Goal: Information Seeking & Learning: Learn about a topic

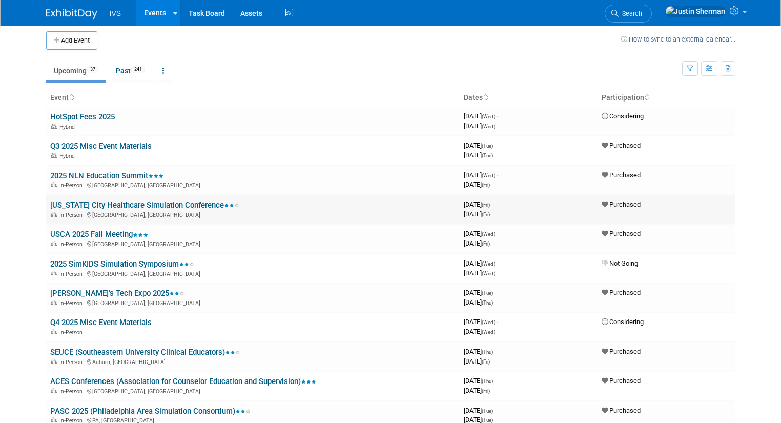
scroll to position [3, 0]
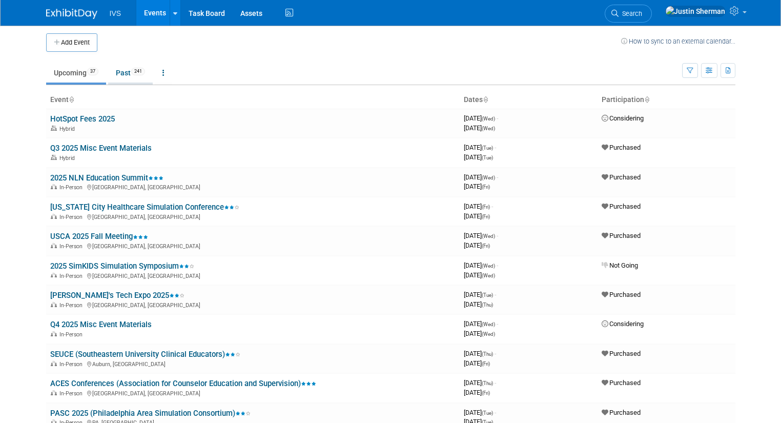
click at [119, 74] on link "Past 241" at bounding box center [130, 72] width 45 height 19
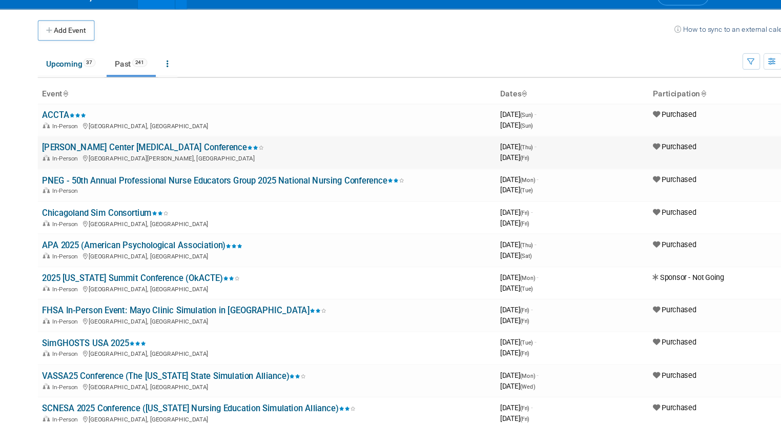
click at [125, 147] on link "[PERSON_NAME] Center [MEDICAL_DATA] Conference" at bounding box center [150, 150] width 201 height 9
click at [54, 123] on link "ACCTA" at bounding box center [70, 121] width 40 height 9
click at [58, 79] on link "Upcoming 37" at bounding box center [76, 75] width 60 height 19
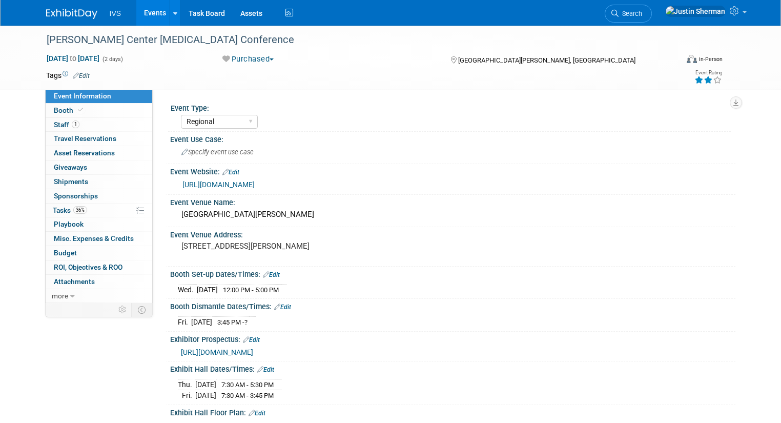
select select "Regional"
click at [238, 184] on link "[URL][DOMAIN_NAME]" at bounding box center [219, 185] width 72 height 8
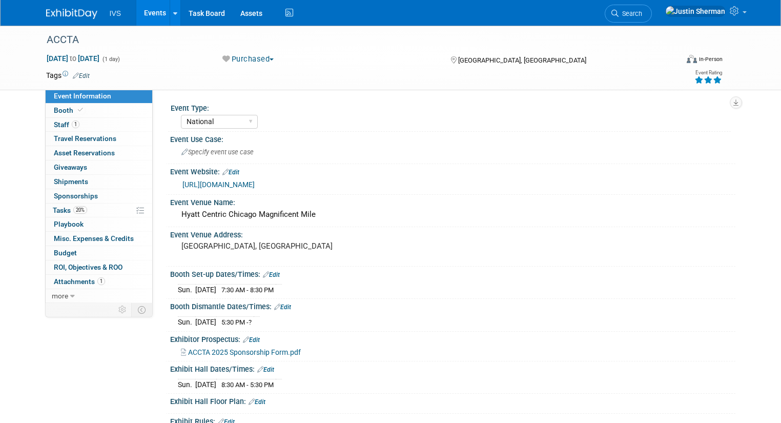
select select "National"
click at [230, 185] on link "https://asaccta.memberclicks.net/2025-accta-conference" at bounding box center [219, 185] width 72 height 8
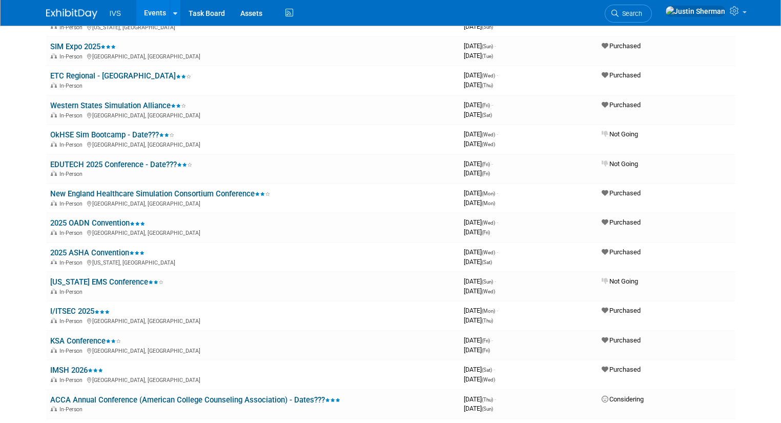
scroll to position [496, 0]
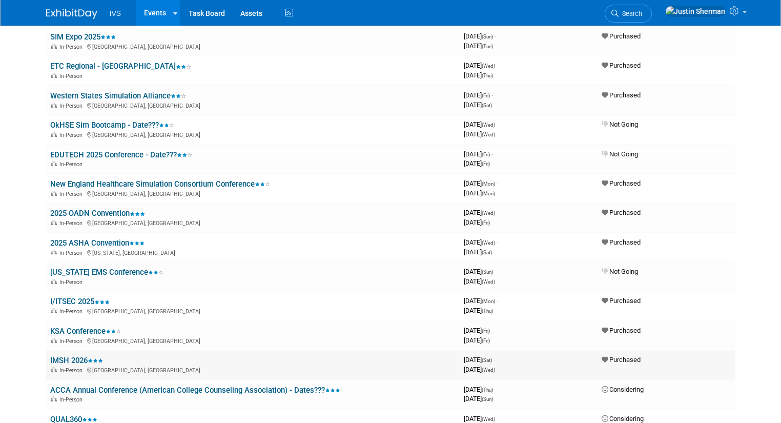
click at [70, 357] on link "IMSH 2026" at bounding box center [76, 360] width 53 height 9
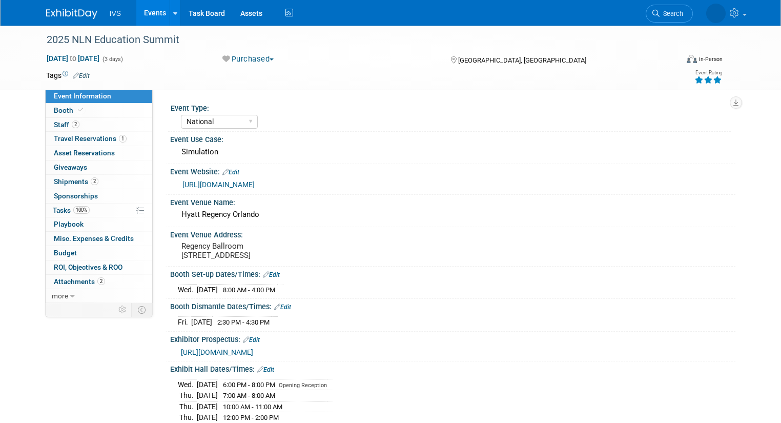
select select "National"
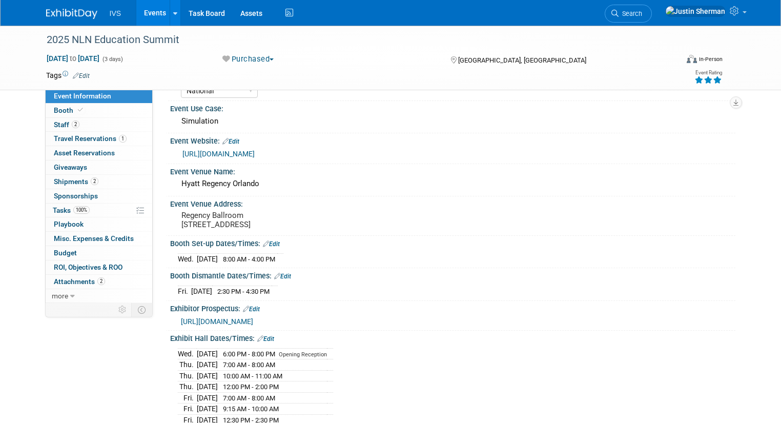
click at [221, 157] on div "[URL][DOMAIN_NAME]" at bounding box center [456, 154] width 546 height 12
click at [223, 152] on link "[URL][DOMAIN_NAME]" at bounding box center [219, 154] width 72 height 8
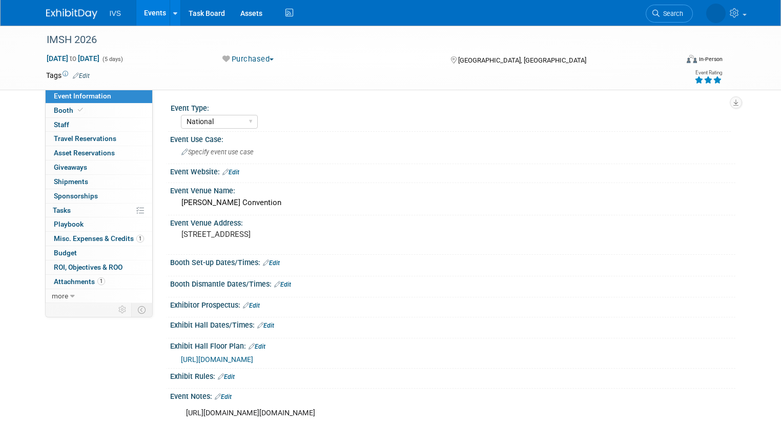
select select "National"
click at [67, 207] on link "0% Tasks 0%" at bounding box center [99, 211] width 107 height 14
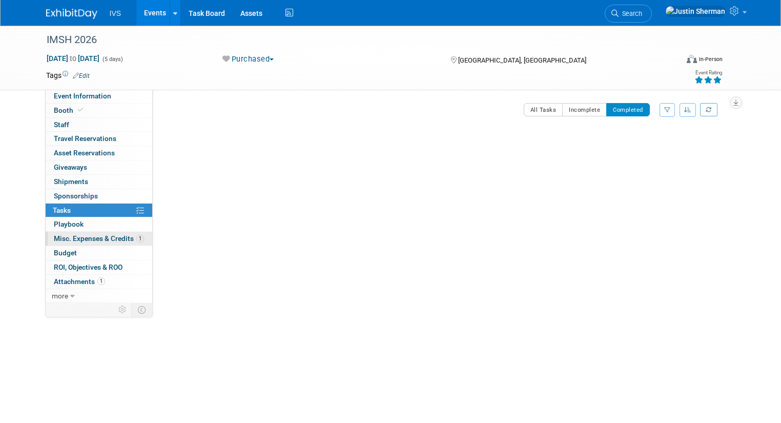
click at [95, 235] on span "Misc. Expenses & Credits 1" at bounding box center [99, 238] width 90 height 8
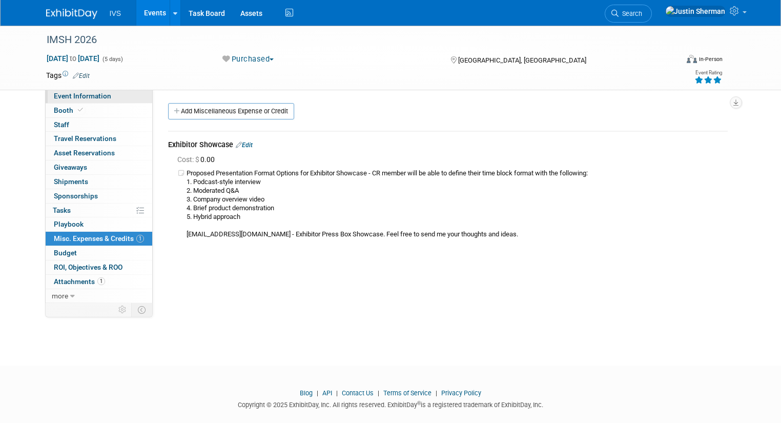
click at [79, 98] on span "Event Information" at bounding box center [82, 96] width 57 height 8
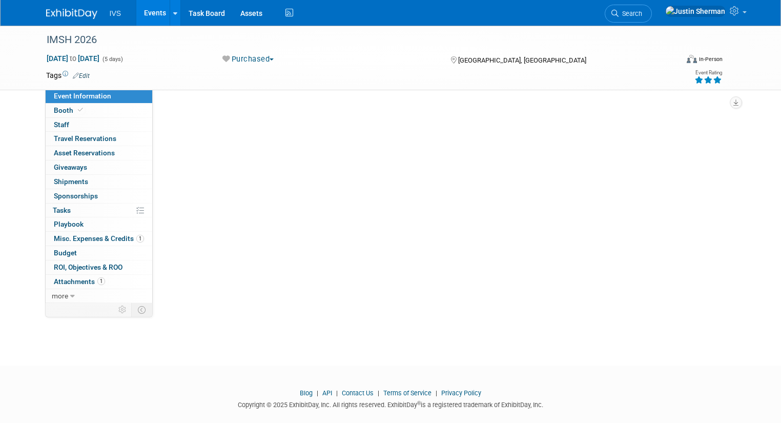
select select "National"
